Goal: Transaction & Acquisition: Purchase product/service

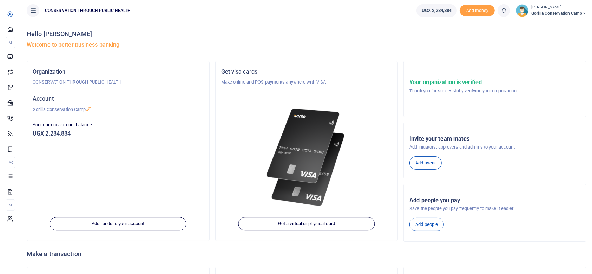
click at [0, 0] on span "Dashboard" at bounding box center [0, 0] width 0 height 0
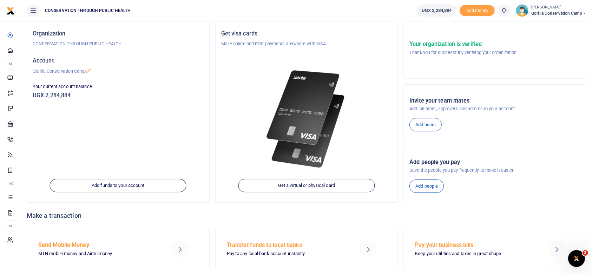
scroll to position [57, 0]
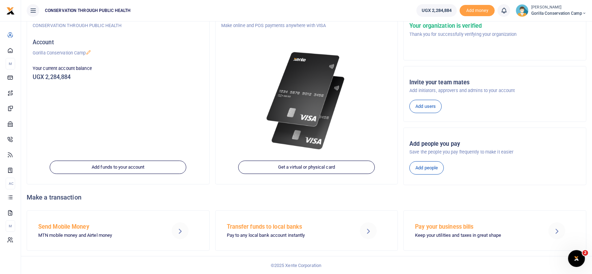
click at [78, 226] on h5 "Send Mobile Money" at bounding box center [97, 226] width 118 height 7
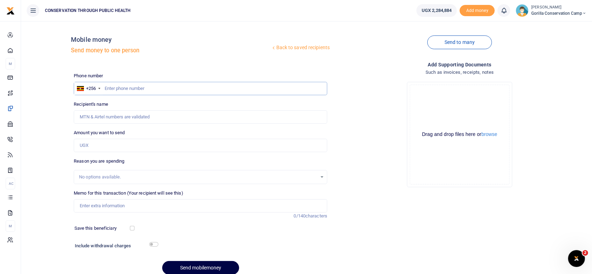
click at [104, 89] on input "text" at bounding box center [201, 88] width 254 height 13
type input "780484259"
type input "[PERSON_NAME]"
type input "780484259"
click at [96, 146] on input "Amount you want to send" at bounding box center [201, 145] width 254 height 13
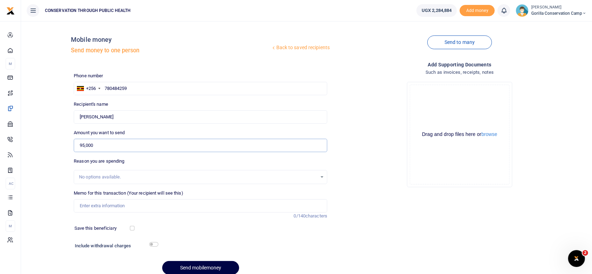
type input "95,000"
click at [88, 204] on input "Memo for this transaction (Your recipient will see this)" at bounding box center [201, 205] width 254 height 13
type input "compound slashing"
click at [192, 267] on button "Send mobilemoney" at bounding box center [200, 268] width 77 height 14
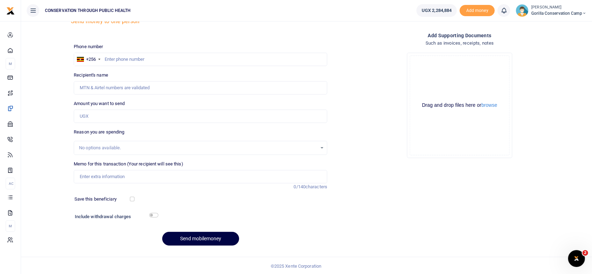
scroll to position [30, 0]
